Goal: Transaction & Acquisition: Purchase product/service

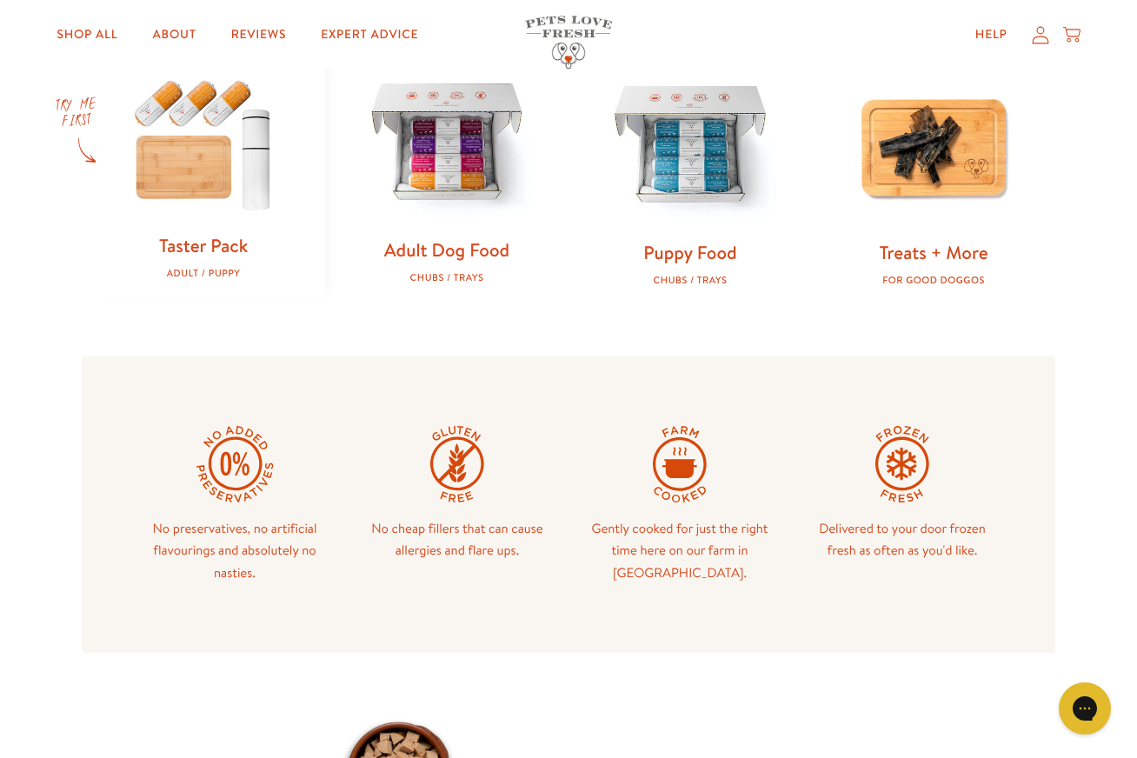
click at [481, 185] on img at bounding box center [447, 144] width 188 height 188
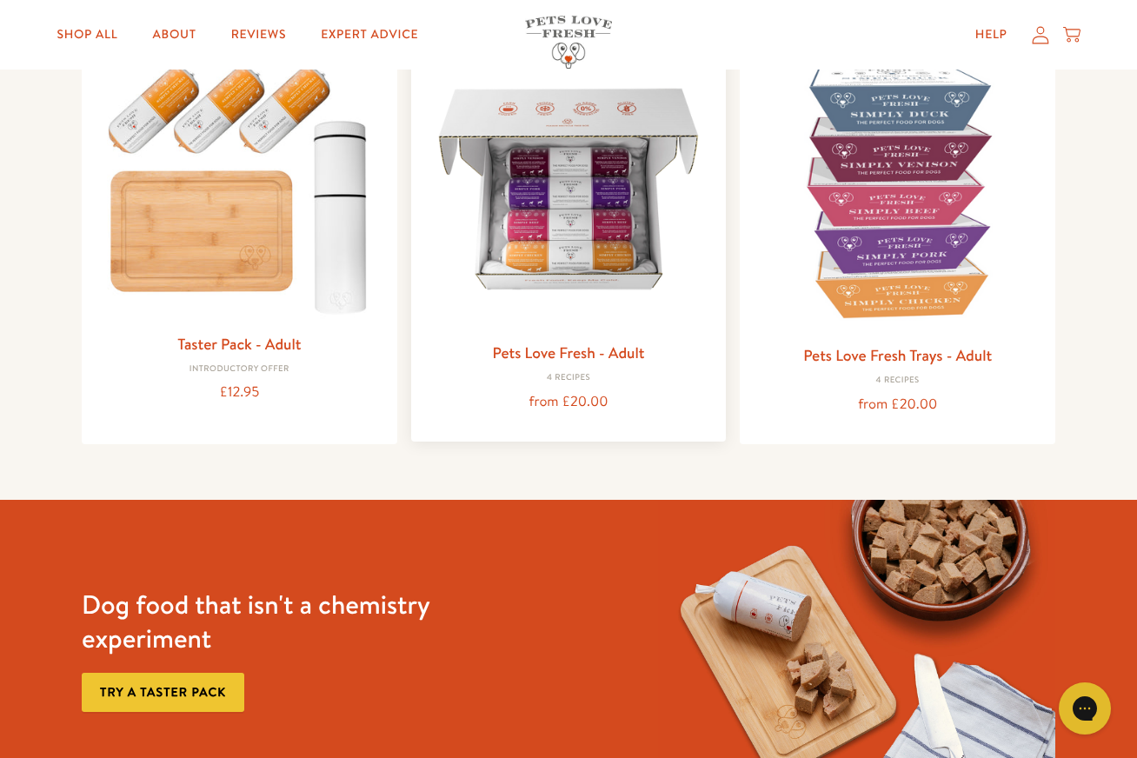
click at [582, 172] on img at bounding box center [569, 189] width 288 height 288
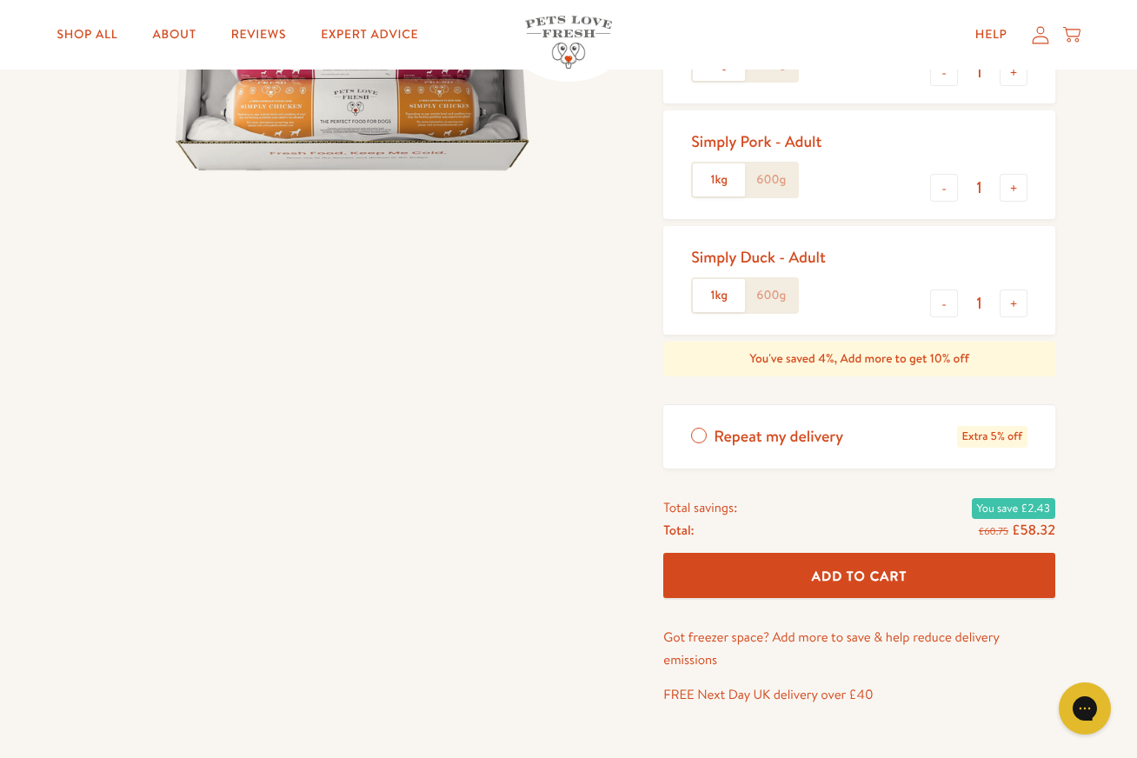
scroll to position [463, 0]
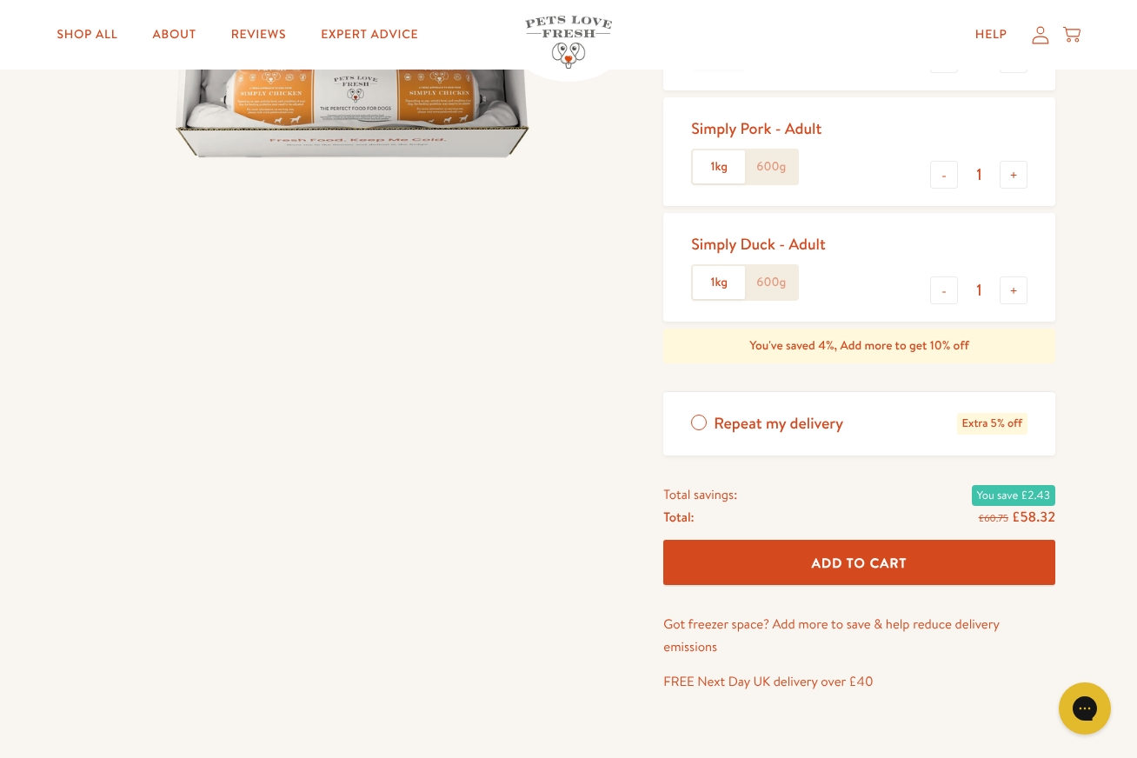
click at [939, 561] on button "Add To Cart" at bounding box center [859, 563] width 392 height 46
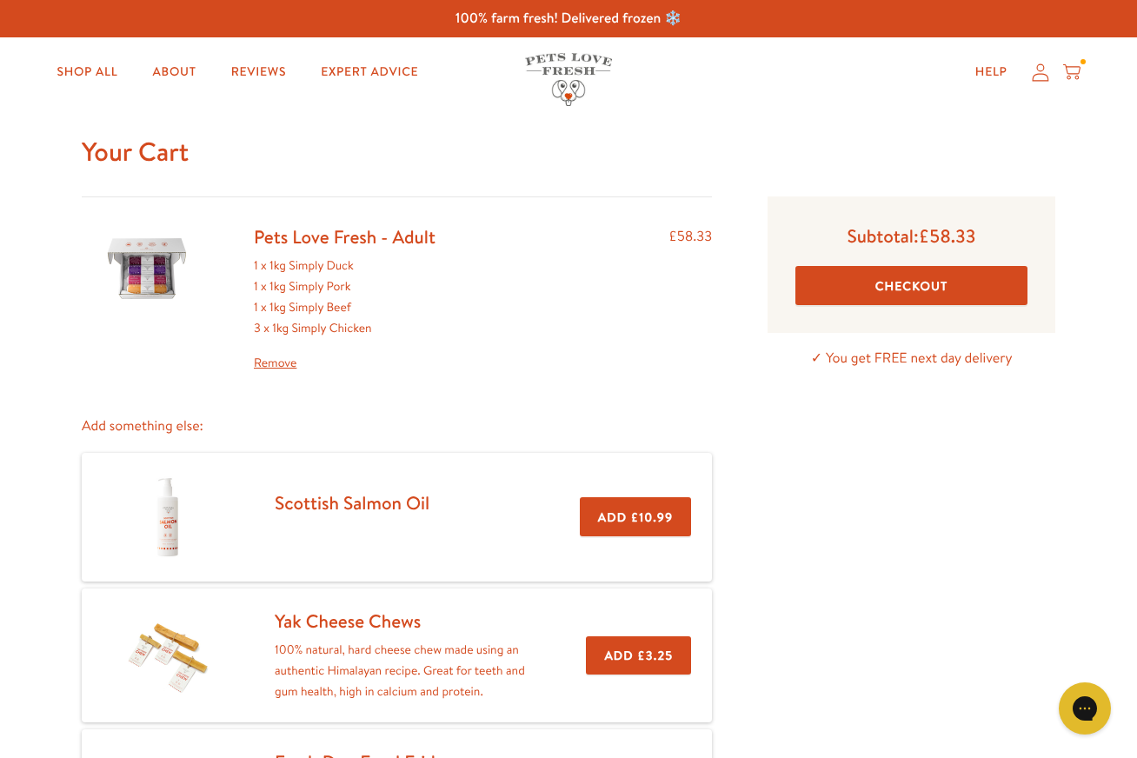
click at [901, 278] on button "Checkout" at bounding box center [911, 285] width 232 height 39
